Goal: Task Accomplishment & Management: Manage account settings

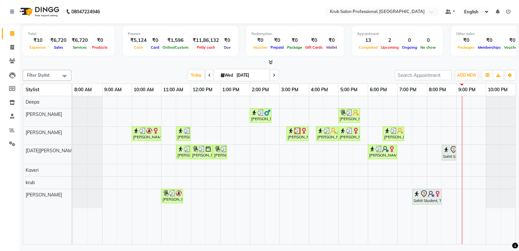
click at [442, 114] on div "[PERSON_NAME], TK05, 02:00 PM-02:45 PM, Master Haircuts - [DEMOGRAPHIC_DATA] Ma…" at bounding box center [294, 170] width 442 height 148
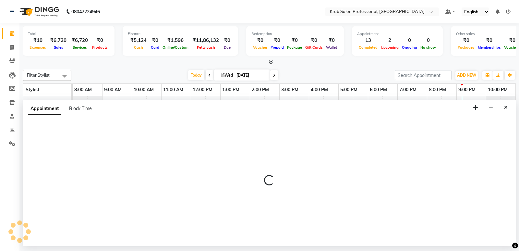
select select "66021"
select select "tentative"
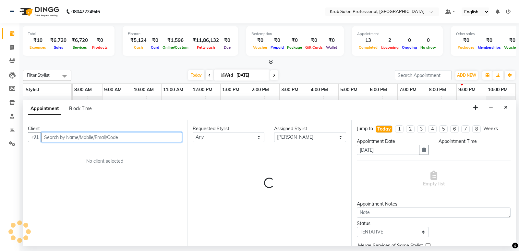
select select "1230"
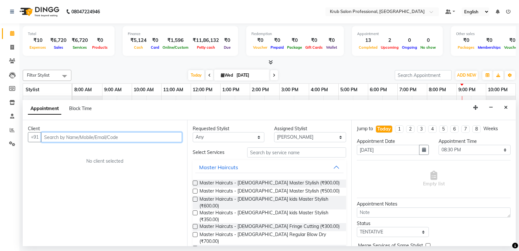
click at [50, 137] on input "text" at bounding box center [111, 137] width 141 height 10
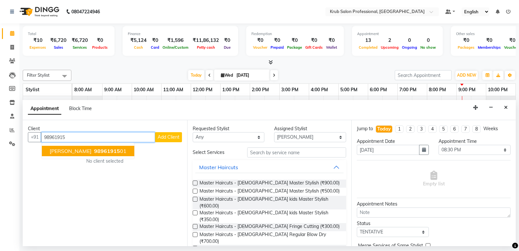
click at [83, 148] on span "[PERSON_NAME]" at bounding box center [71, 150] width 42 height 6
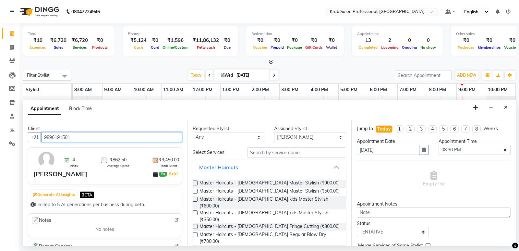
type input "9896191501"
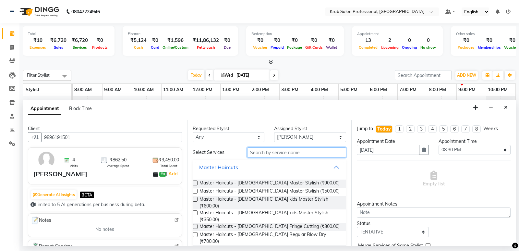
click at [272, 154] on input "text" at bounding box center [296, 152] width 99 height 10
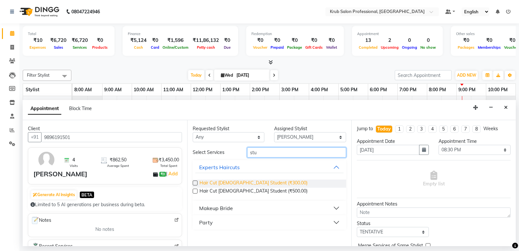
type input "stu"
click at [255, 180] on span "Hair Cut [DEMOGRAPHIC_DATA] Student (₹300.00)" at bounding box center [253, 183] width 108 height 8
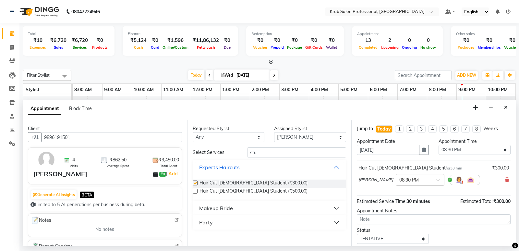
checkbox input "false"
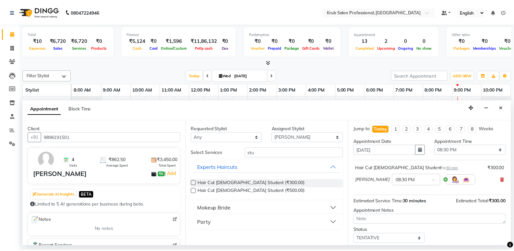
scroll to position [39, 0]
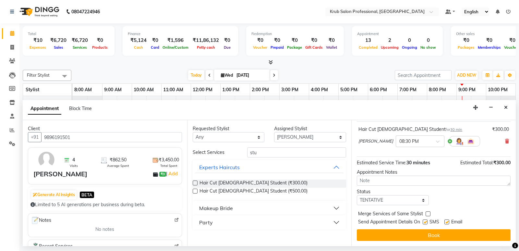
click at [447, 220] on label at bounding box center [446, 221] width 5 height 5
click at [447, 220] on input "checkbox" at bounding box center [446, 222] width 4 height 4
checkbox input "false"
click at [425, 221] on label at bounding box center [424, 221] width 5 height 5
click at [425, 221] on input "checkbox" at bounding box center [424, 222] width 4 height 4
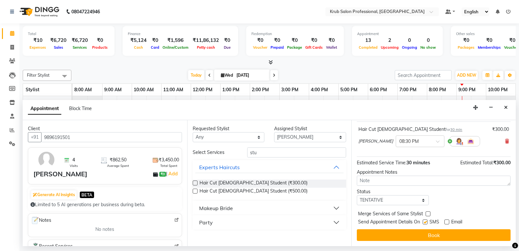
checkbox input "false"
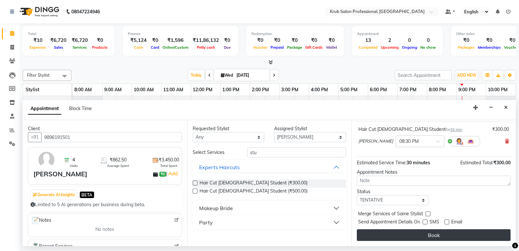
click at [429, 231] on button "Book" at bounding box center [434, 235] width 154 height 12
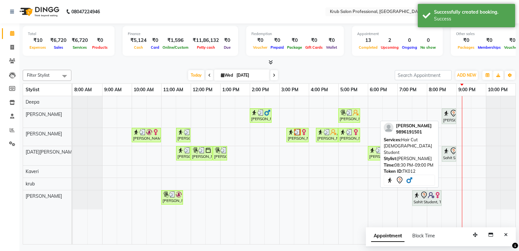
click at [447, 115] on img at bounding box center [446, 113] width 6 height 6
select select "7"
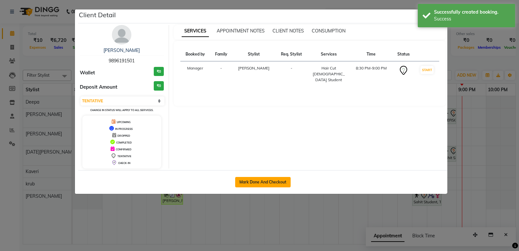
click at [264, 181] on button "Mark Done And Checkout" at bounding box center [262, 182] width 55 height 10
select select "7490"
select select "service"
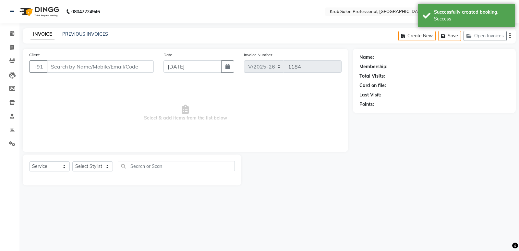
type input "9896191501"
select select "66021"
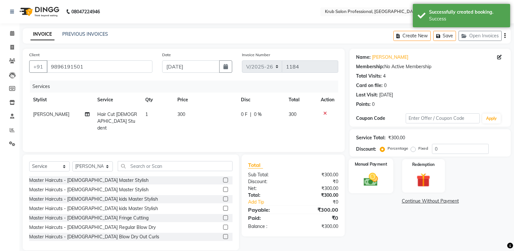
click at [378, 163] on label "Manual Payment" at bounding box center [371, 164] width 32 height 6
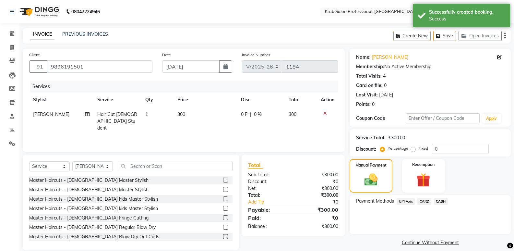
drag, startPoint x: 402, startPoint y: 200, endPoint x: 436, endPoint y: 197, distance: 34.2
click at [402, 200] on span "UPI Axis" at bounding box center [405, 200] width 18 height 7
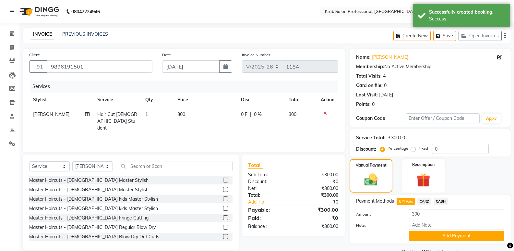
scroll to position [16, 0]
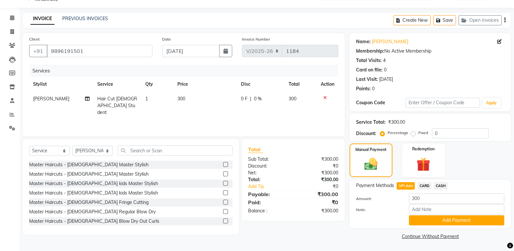
click at [469, 216] on button "Add Payment" at bounding box center [456, 220] width 95 height 10
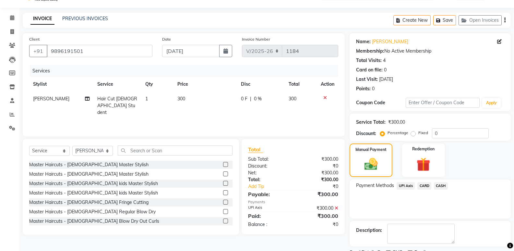
scroll to position [43, 0]
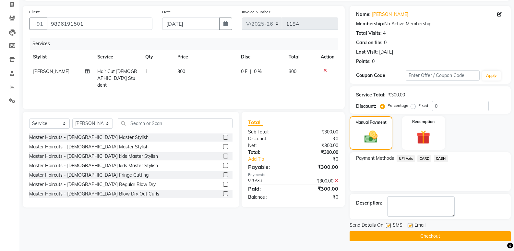
click at [410, 224] on label at bounding box center [409, 225] width 5 height 5
click at [410, 224] on input "checkbox" at bounding box center [409, 225] width 4 height 4
checkbox input "false"
click at [390, 224] on label at bounding box center [388, 225] width 5 height 5
click at [390, 224] on input "checkbox" at bounding box center [388, 225] width 4 height 4
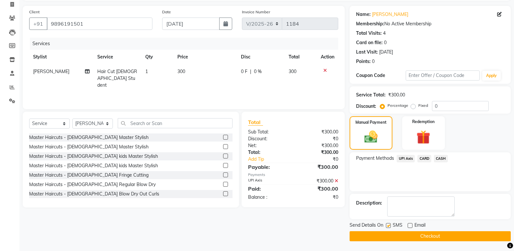
checkbox input "false"
click at [392, 232] on button "Checkout" at bounding box center [429, 236] width 161 height 10
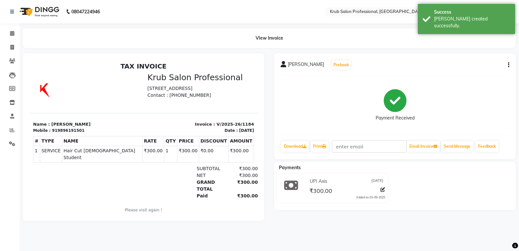
select select "7490"
select select "service"
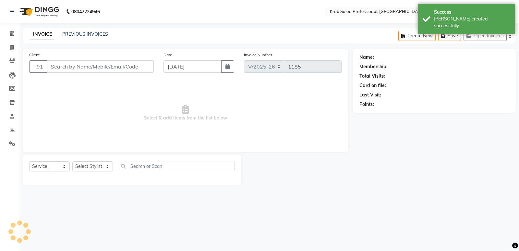
type input "9896191501"
select select "66021"
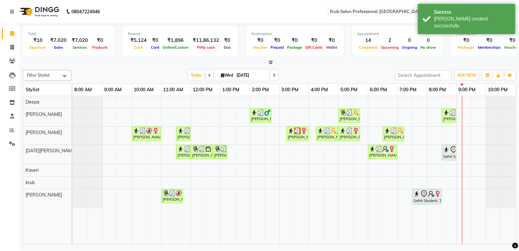
click at [240, 73] on input "[DATE]" at bounding box center [250, 75] width 32 height 10
select select "9"
select select "2025"
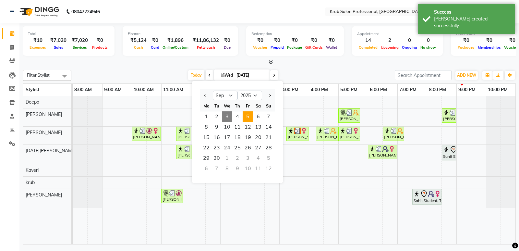
click at [247, 114] on span "5" at bounding box center [247, 116] width 10 height 10
type input "[DATE]"
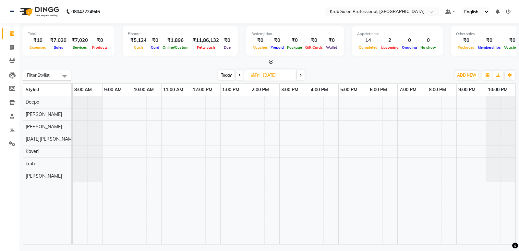
click at [193, 99] on div at bounding box center [294, 170] width 442 height 148
select select "66022"
select select "720"
select select "tentative"
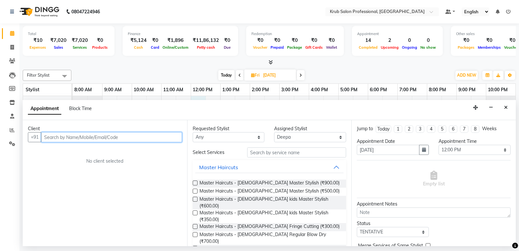
click at [57, 137] on input "text" at bounding box center [111, 137] width 141 height 10
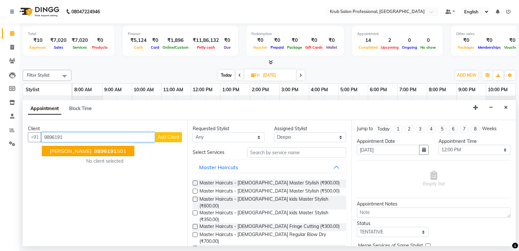
click at [95, 150] on span "9896191" at bounding box center [105, 150] width 23 height 6
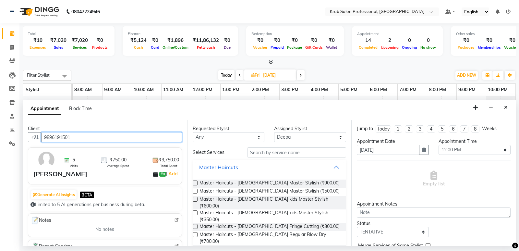
type input "9896191501"
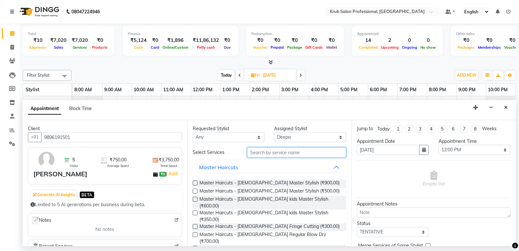
click at [261, 152] on input "text" at bounding box center [296, 152] width 99 height 10
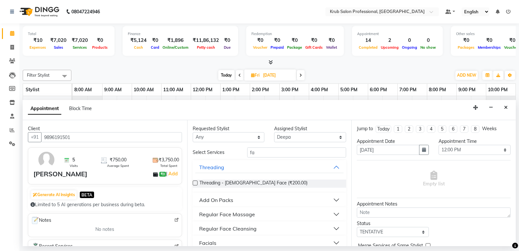
click at [234, 211] on div "Regular Face Massage" at bounding box center [227, 214] width 56 height 8
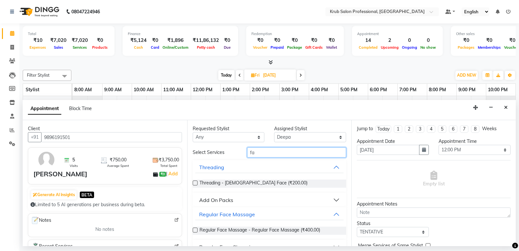
click at [264, 150] on input "fa" at bounding box center [296, 152] width 99 height 10
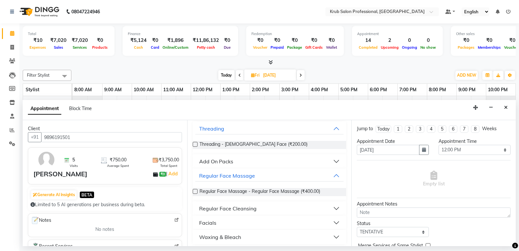
scroll to position [42, 0]
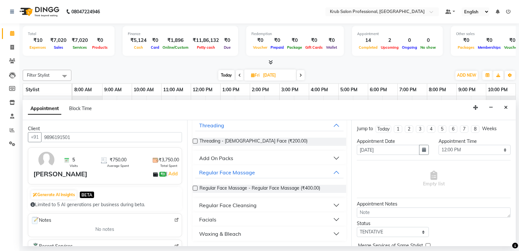
type input "fac"
click at [213, 217] on div "Facials" at bounding box center [207, 219] width 17 height 8
click at [227, 232] on span "Facials - Intense Hydrating (₹1,200.00)" at bounding box center [239, 235] width 80 height 8
checkbox input "false"
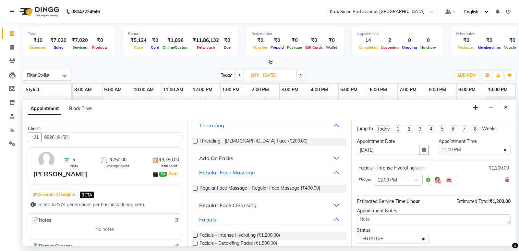
scroll to position [39, 0]
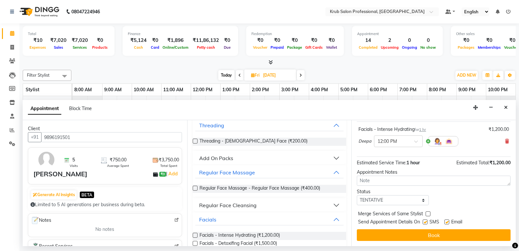
click at [448, 219] on label at bounding box center [446, 221] width 5 height 5
click at [448, 220] on input "checkbox" at bounding box center [446, 222] width 4 height 4
checkbox input "false"
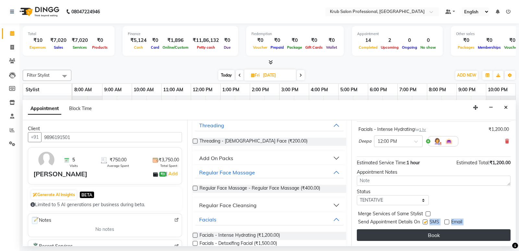
drag, startPoint x: 426, startPoint y: 221, endPoint x: 429, endPoint y: 231, distance: 10.6
click at [429, 231] on div "Jump to [DATE] 1 2 3 4 5 6 7 8 Weeks Appointment Date [DATE] Appointment Time S…" at bounding box center [433, 183] width 164 height 126
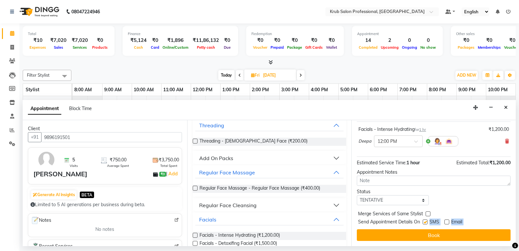
click at [427, 221] on label at bounding box center [424, 221] width 5 height 5
click at [427, 221] on input "checkbox" at bounding box center [424, 222] width 4 height 4
checkbox input "false"
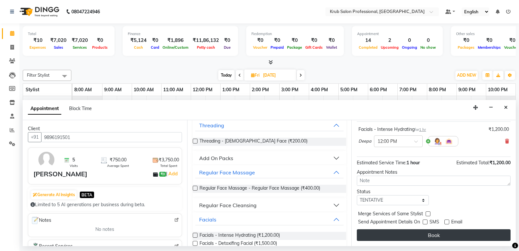
click at [429, 231] on button "Book" at bounding box center [434, 235] width 154 height 12
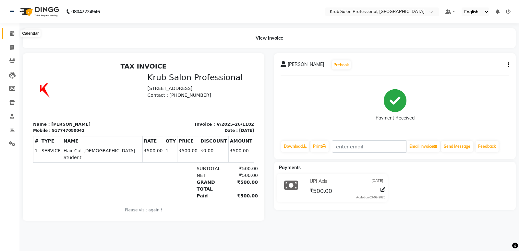
click at [10, 32] on icon at bounding box center [12, 33] width 4 height 5
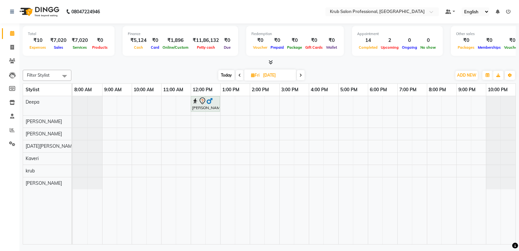
click at [267, 75] on input "[DATE]" at bounding box center [277, 75] width 32 height 10
select select "9"
select select "2025"
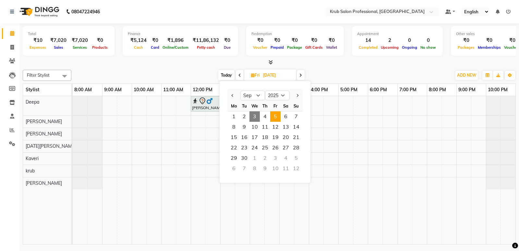
click at [254, 112] on span "3" at bounding box center [254, 116] width 10 height 10
type input "[DATE]"
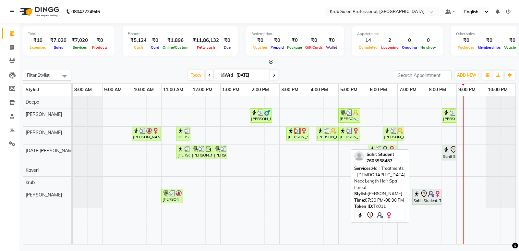
click at [431, 200] on div "Sahit Student, TK11, 07:30 PM-08:30 PM, Hair Treatments - [DEMOGRAPHIC_DATA] Ne…" at bounding box center [427, 197] width 28 height 14
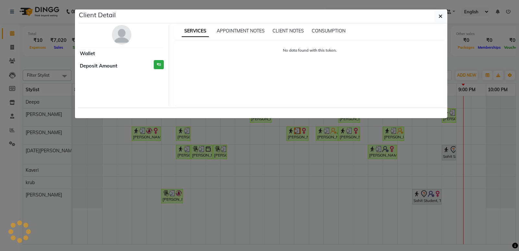
select select "7"
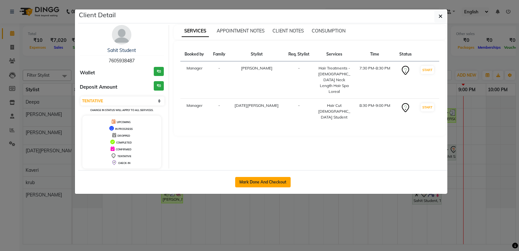
click at [276, 181] on button "Mark Done And Checkout" at bounding box center [262, 182] width 55 height 10
select select "service"
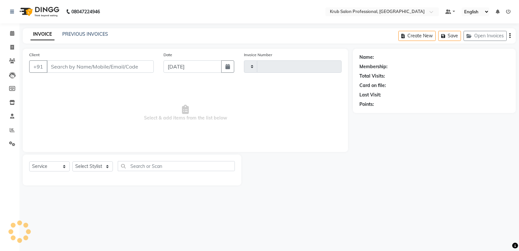
type input "1185"
select select "7490"
type input "7605938487"
select select "88974"
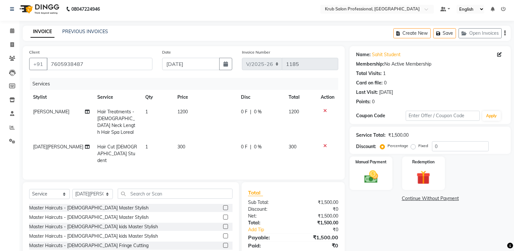
scroll to position [2, 0]
click at [370, 162] on label "Manual Payment" at bounding box center [371, 161] width 32 height 6
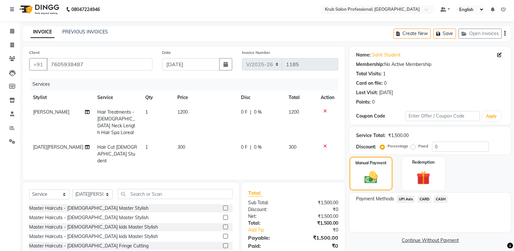
click at [403, 197] on span "UPI Axis" at bounding box center [405, 198] width 18 height 7
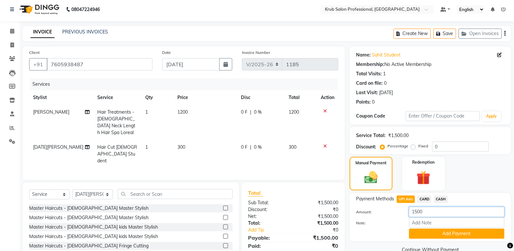
click at [427, 211] on input "1500" at bounding box center [456, 211] width 95 height 10
type input "1"
click at [417, 211] on input "number" at bounding box center [456, 211] width 95 height 10
type input "1000"
click at [452, 232] on button "Add Payment" at bounding box center [456, 233] width 95 height 10
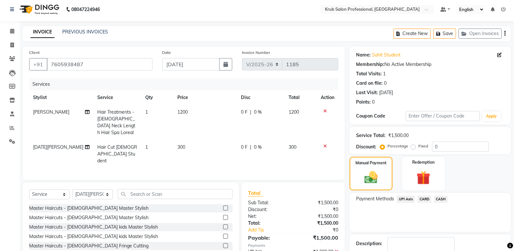
click at [441, 199] on span "CASH" at bounding box center [441, 198] width 14 height 7
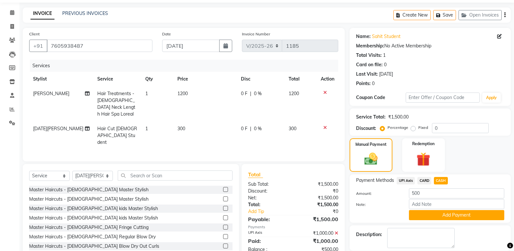
scroll to position [30, 0]
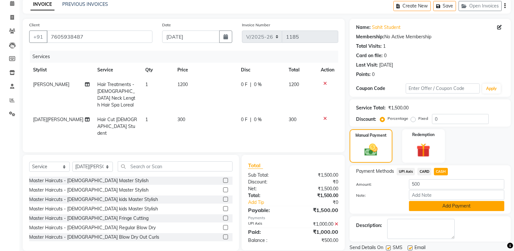
click at [464, 204] on button "Add Payment" at bounding box center [456, 206] width 95 height 10
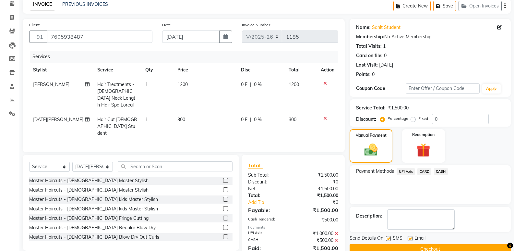
click at [409, 237] on label at bounding box center [409, 238] width 5 height 5
click at [409, 237] on input "checkbox" at bounding box center [409, 238] width 4 height 4
checkbox input "false"
click at [405, 244] on button "Checkout" at bounding box center [429, 249] width 161 height 10
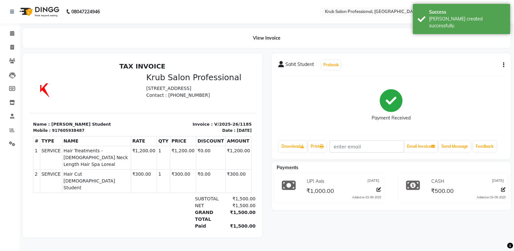
select select "7490"
select select "service"
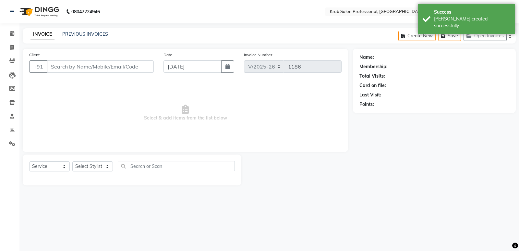
type input "7605938487"
select select "88974"
